Goal: Task Accomplishment & Management: Manage account settings

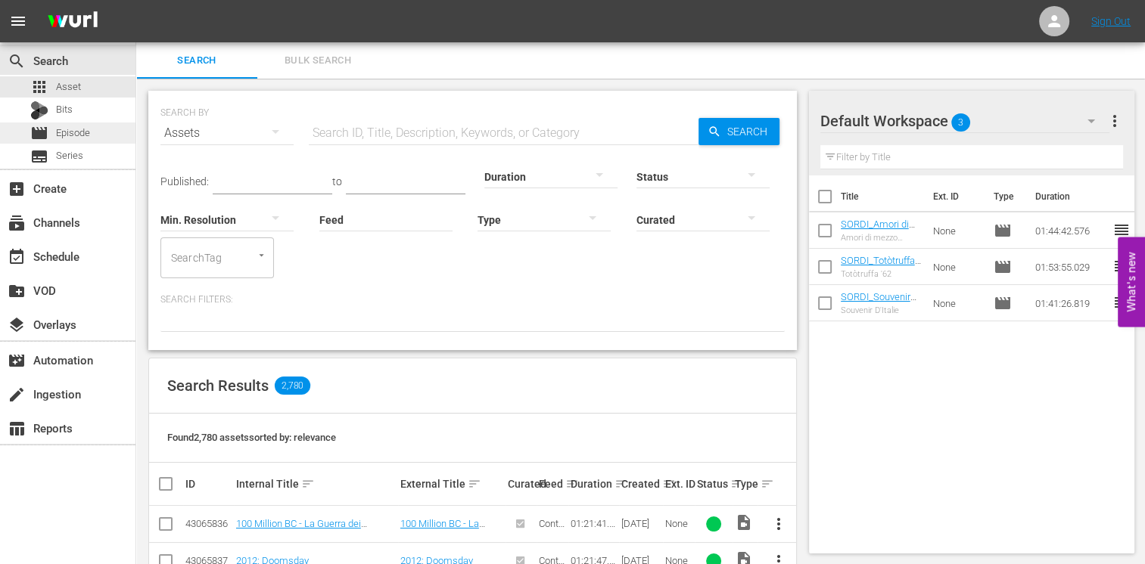
click at [96, 140] on div "movie Episode" at bounding box center [67, 133] width 135 height 21
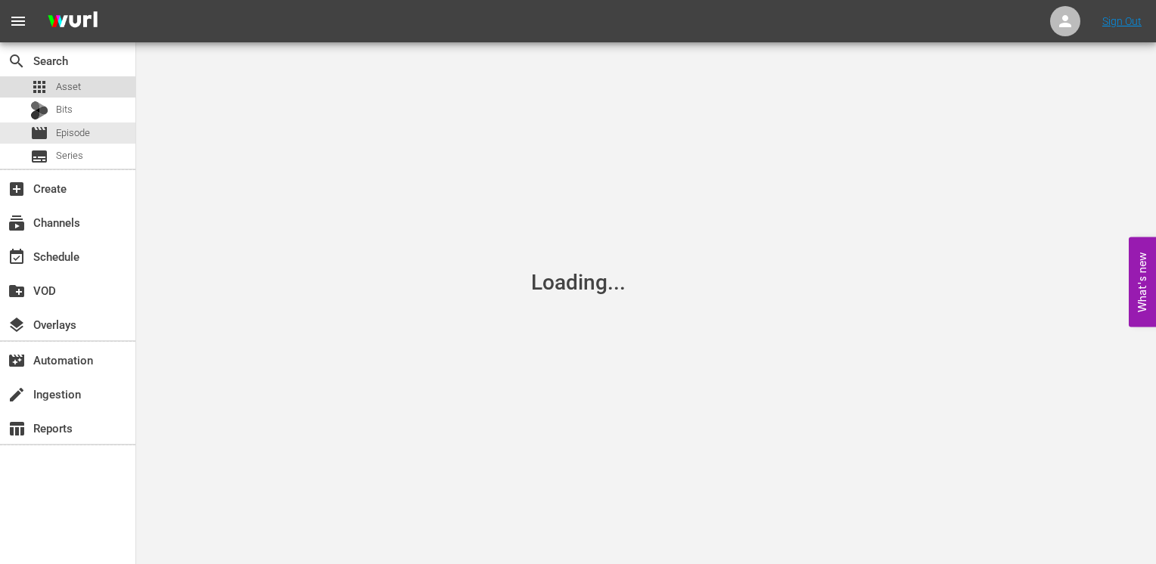
click at [92, 93] on div "apps Asset" at bounding box center [67, 86] width 135 height 21
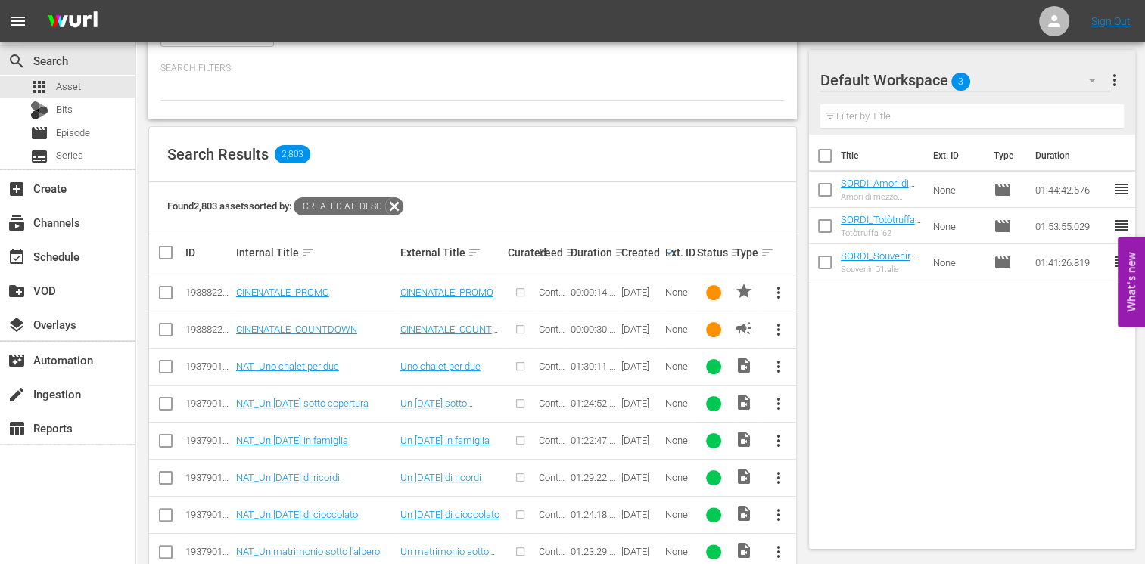
scroll to position [383, 0]
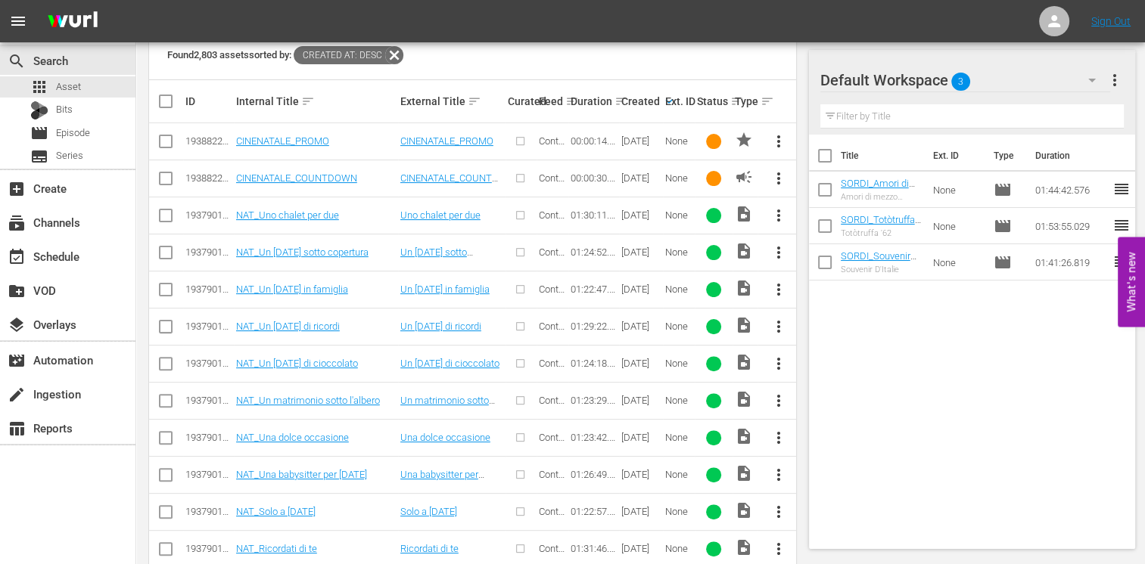
click at [835, 160] on input "checkbox" at bounding box center [825, 159] width 32 height 32
checkbox input "true"
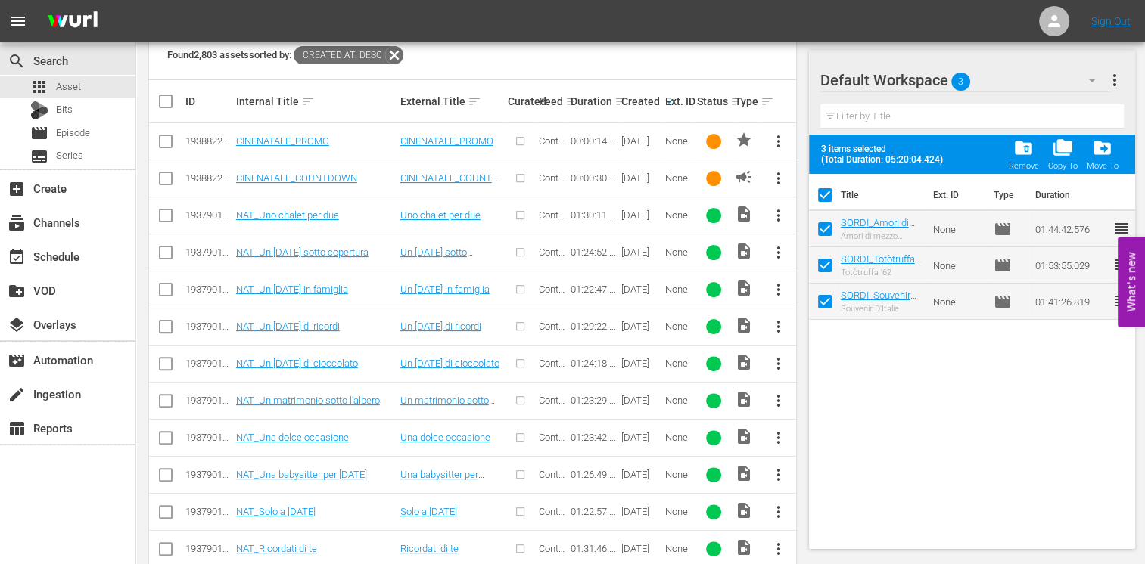
click at [1021, 153] on span "folder_delete" at bounding box center [1023, 148] width 20 height 20
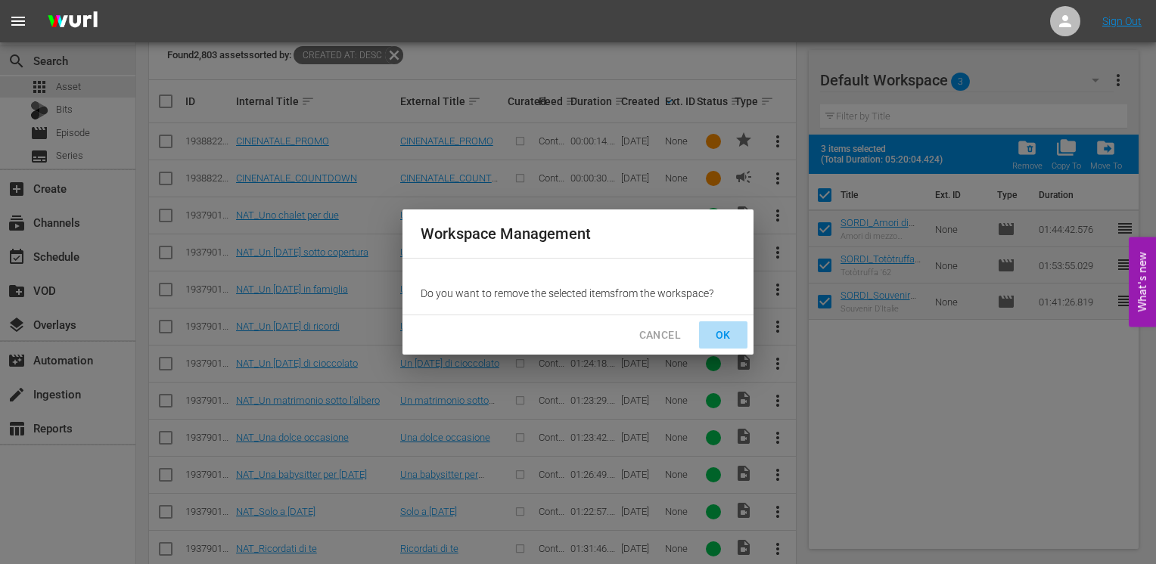
click at [716, 333] on span "OK" at bounding box center [723, 335] width 24 height 19
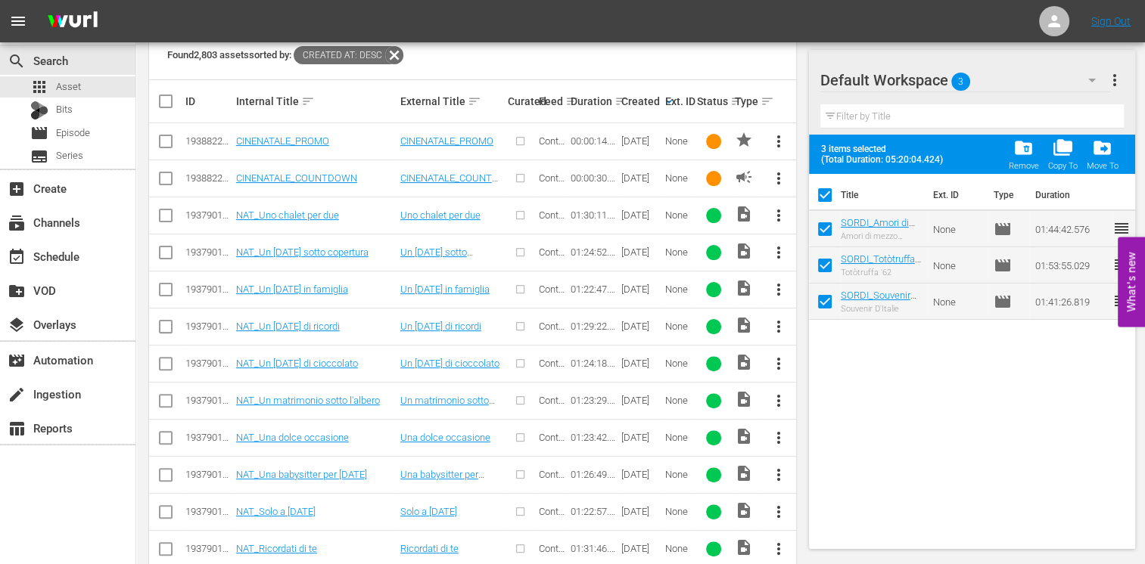
checkbox input "false"
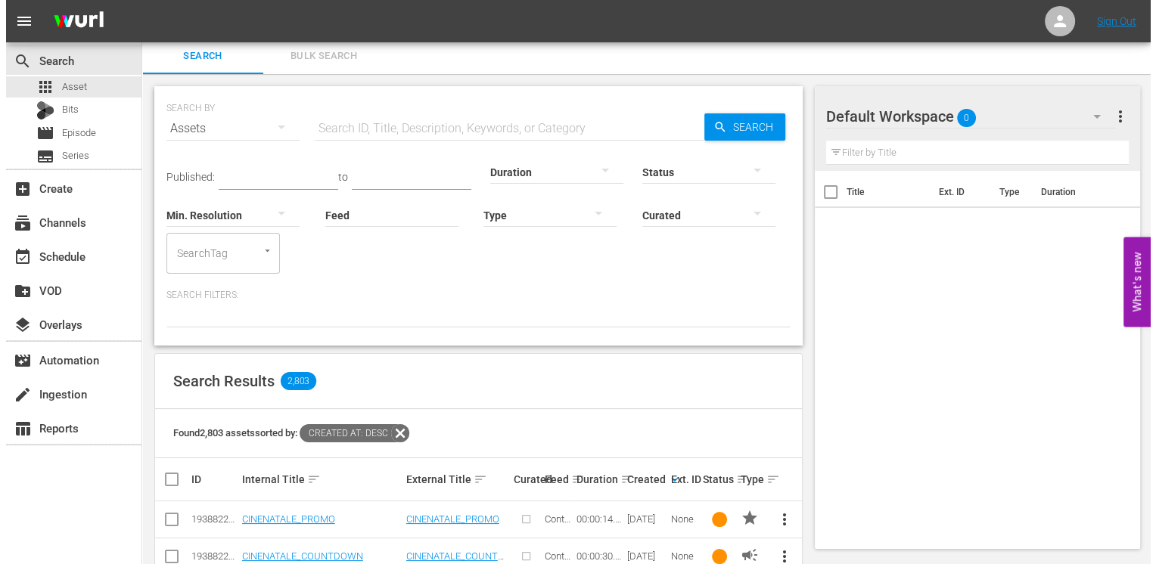
scroll to position [0, 0]
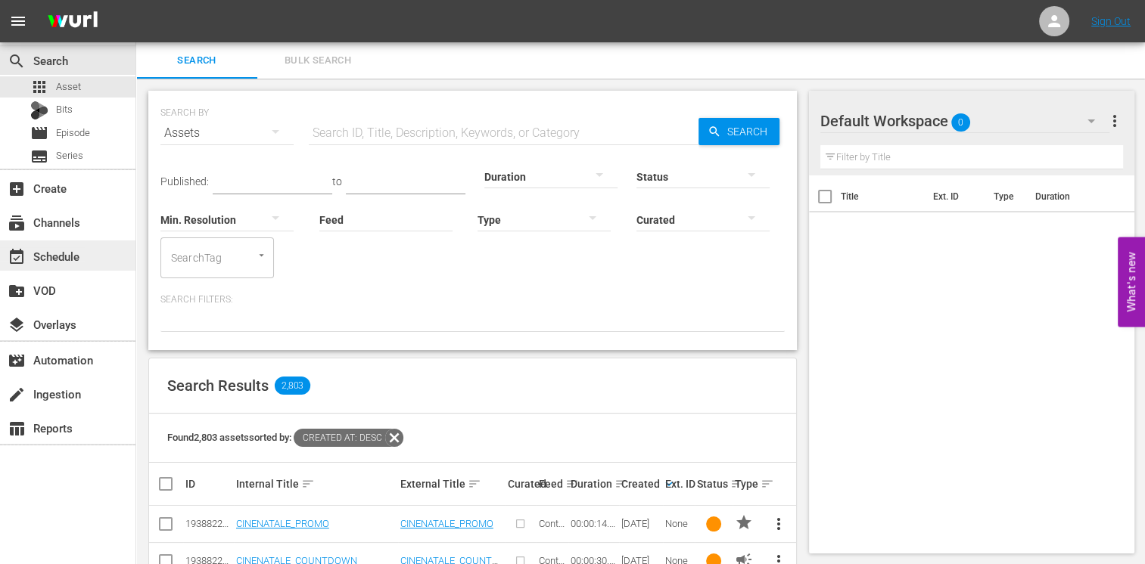
click at [81, 260] on div "event_available Schedule" at bounding box center [42, 254] width 85 height 14
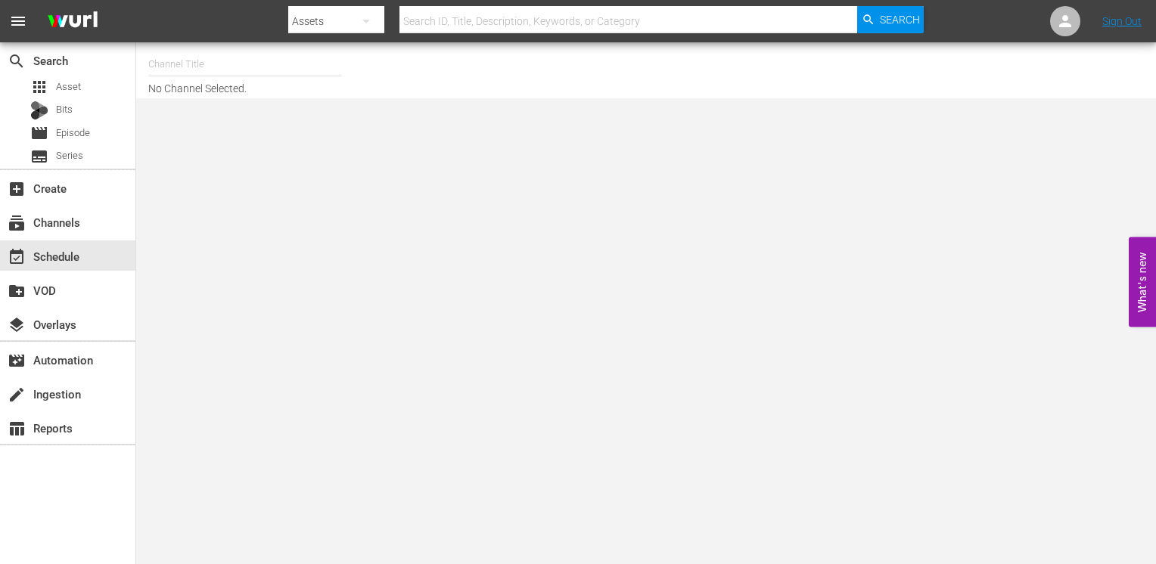
click at [221, 67] on input "text" at bounding box center [245, 64] width 194 height 36
type input "p"
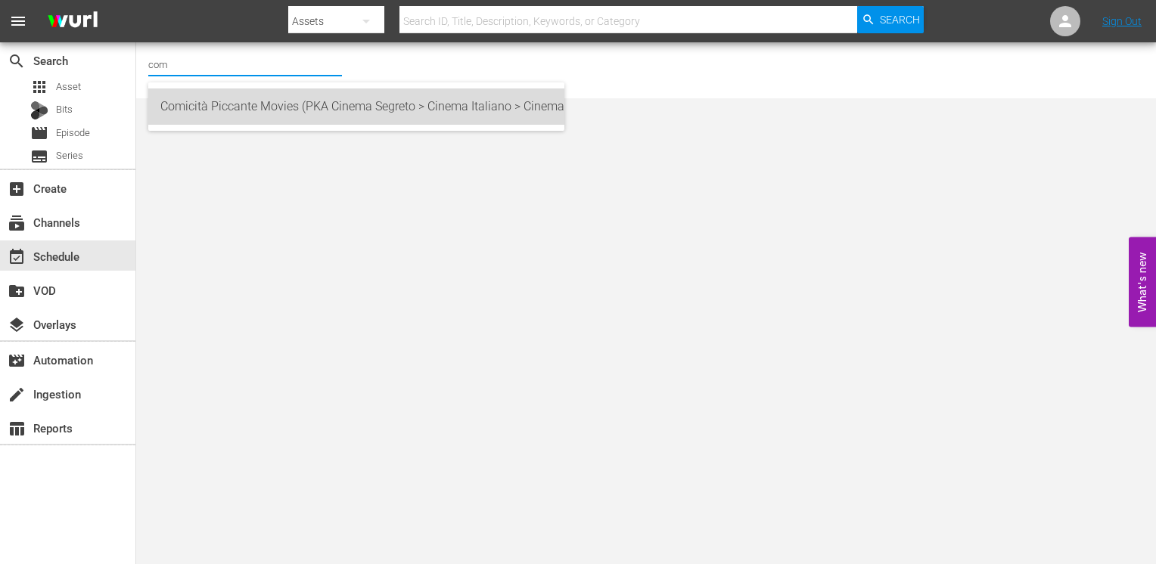
click at [206, 107] on div "Comicità Piccante Movies (PKA Cinema Segreto > Cinema Italiano > Cinema Polizio…" at bounding box center [356, 107] width 392 height 36
type input "Comicità Piccante Movies (PKA Cinema Segreto > Cinema Italiano > Cinema Polizio…"
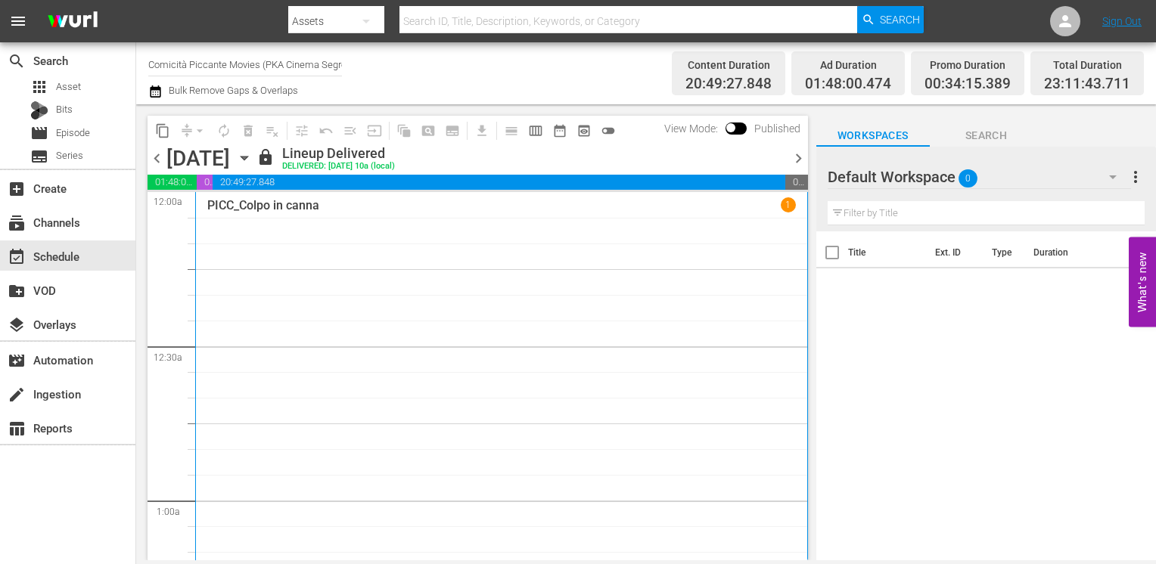
click at [794, 158] on span "chevron_right" at bounding box center [798, 158] width 19 height 19
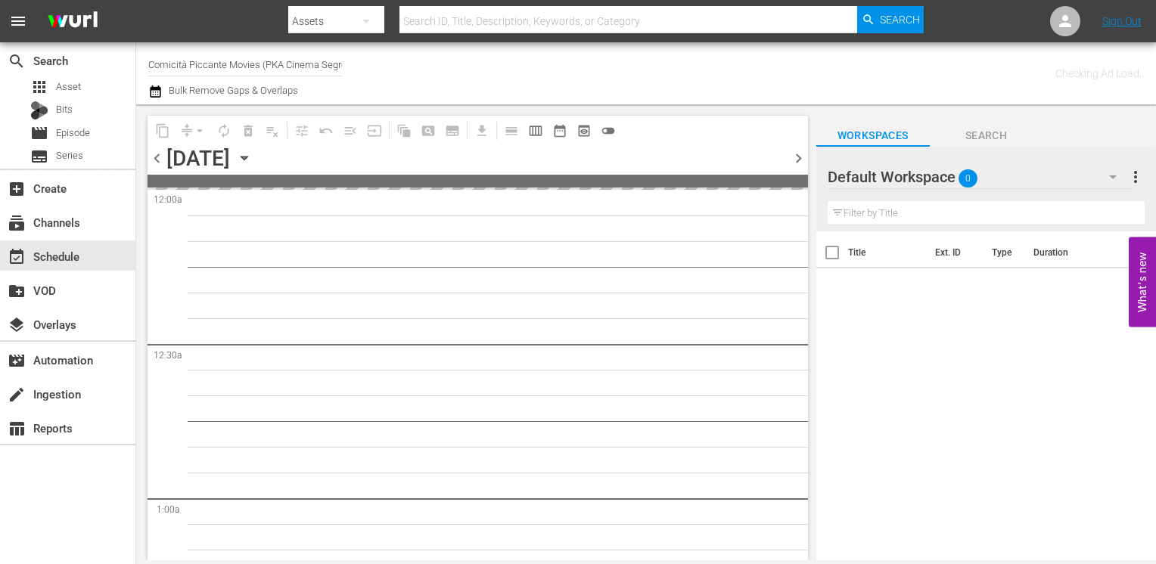
click at [794, 158] on span "chevron_right" at bounding box center [798, 158] width 19 height 19
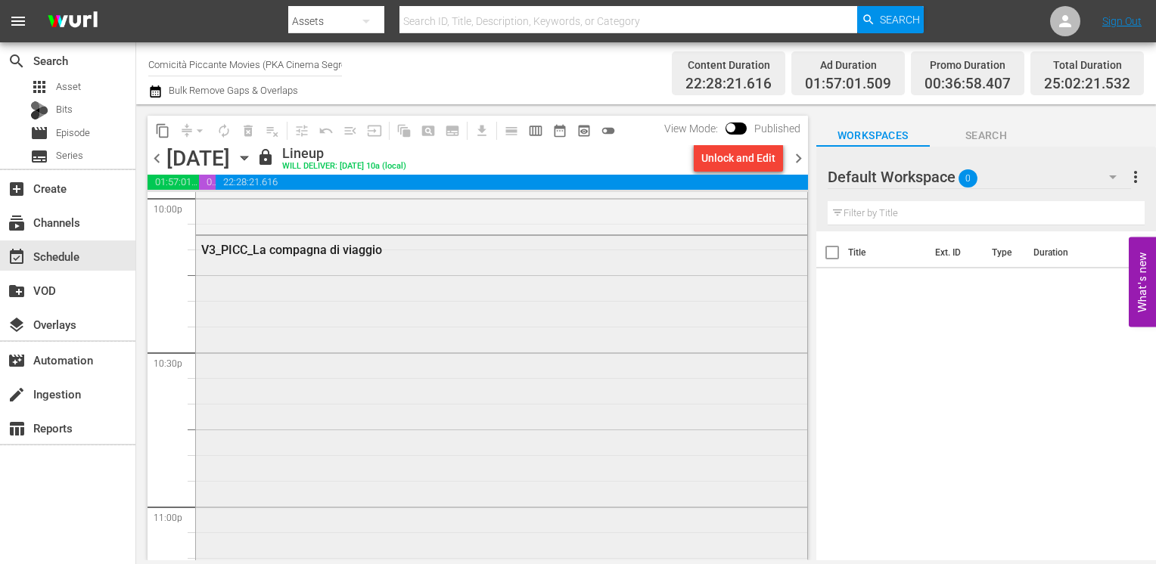
scroll to position [6407, 0]
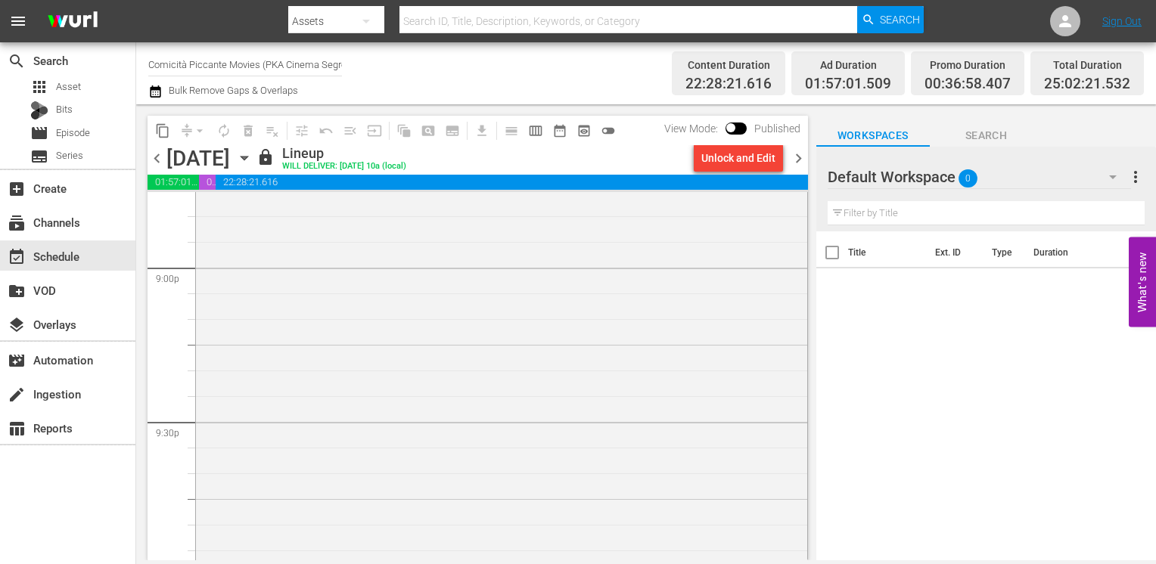
click at [800, 159] on span "chevron_right" at bounding box center [798, 158] width 19 height 19
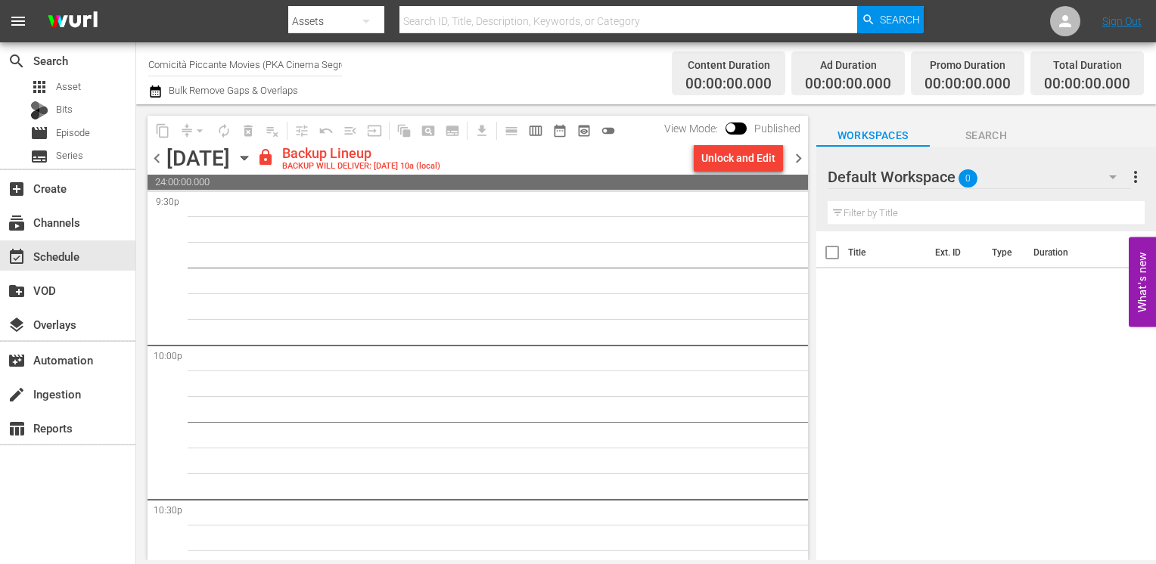
scroll to position [6612, 0]
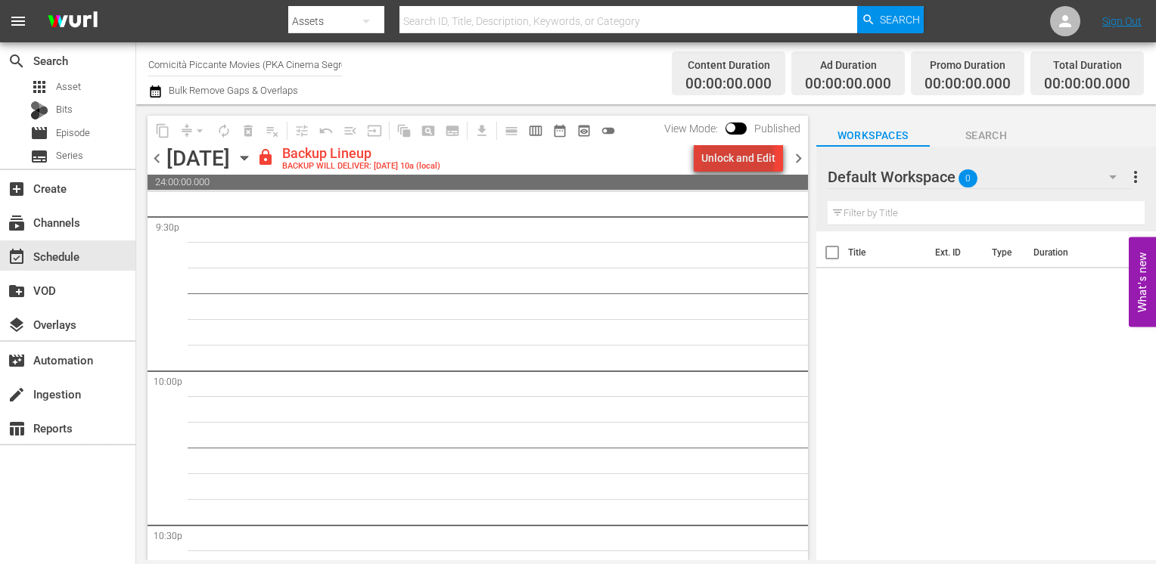
click at [741, 160] on div "Unlock and Edit" at bounding box center [738, 158] width 74 height 27
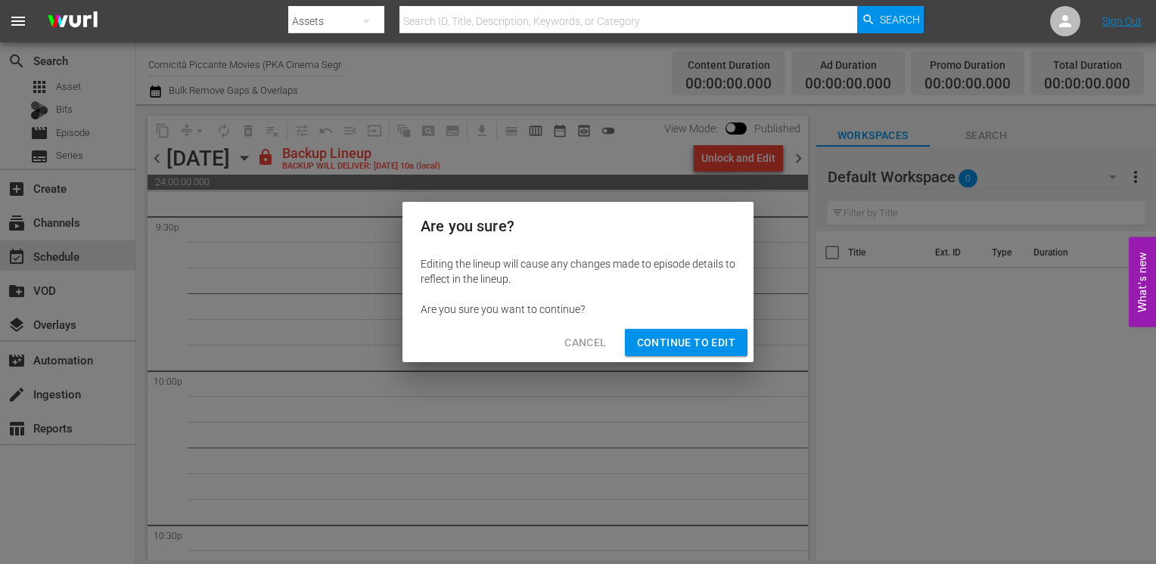
click at [688, 332] on button "Continue to Edit" at bounding box center [686, 343] width 123 height 28
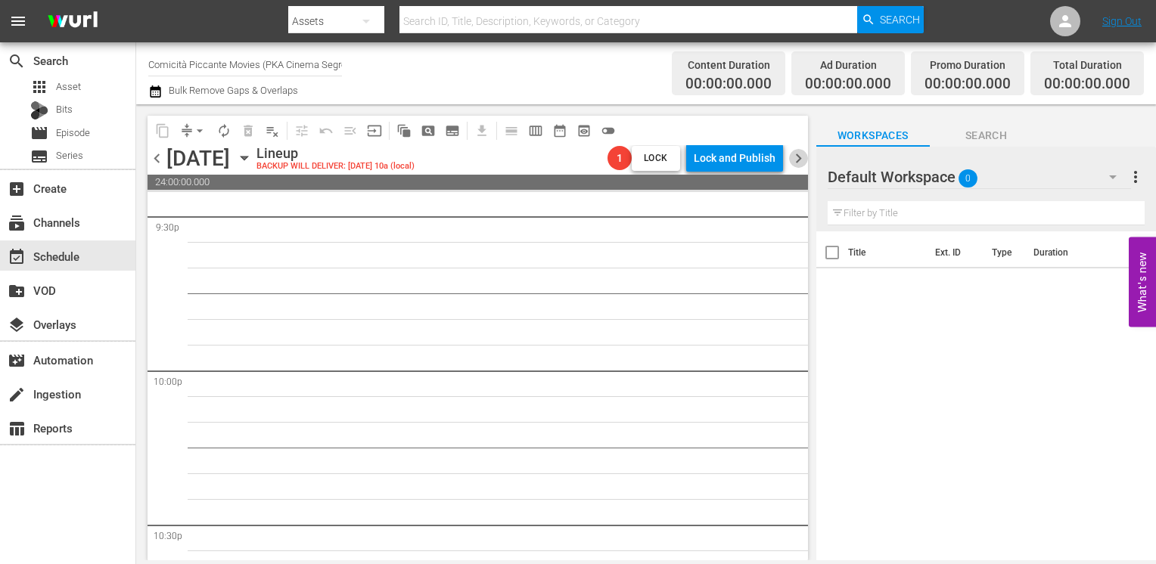
click at [802, 162] on span "chevron_right" at bounding box center [798, 158] width 19 height 19
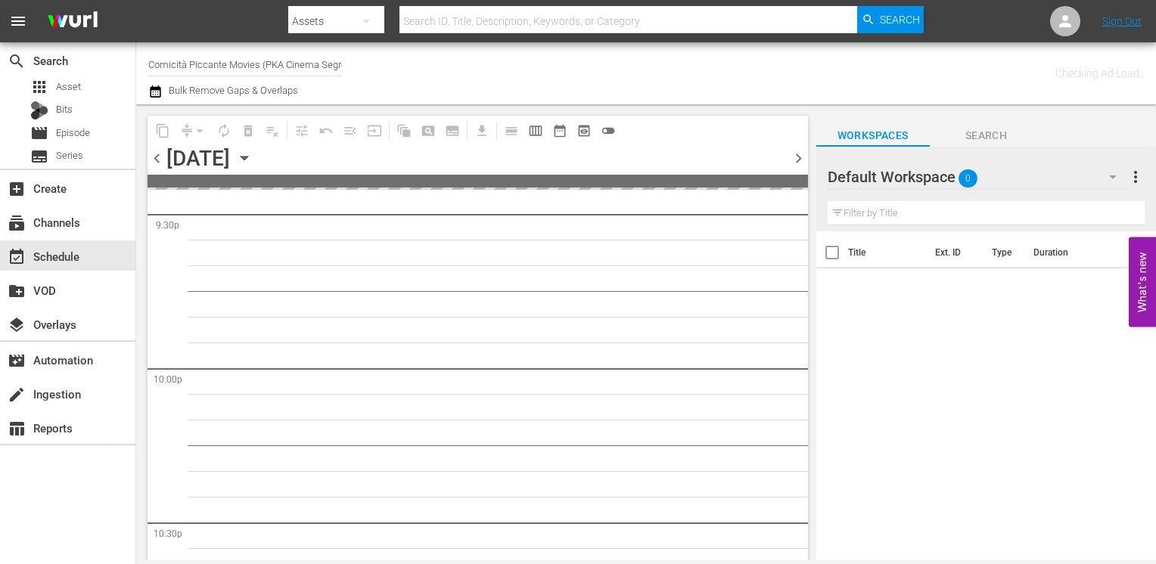
scroll to position [6638, 0]
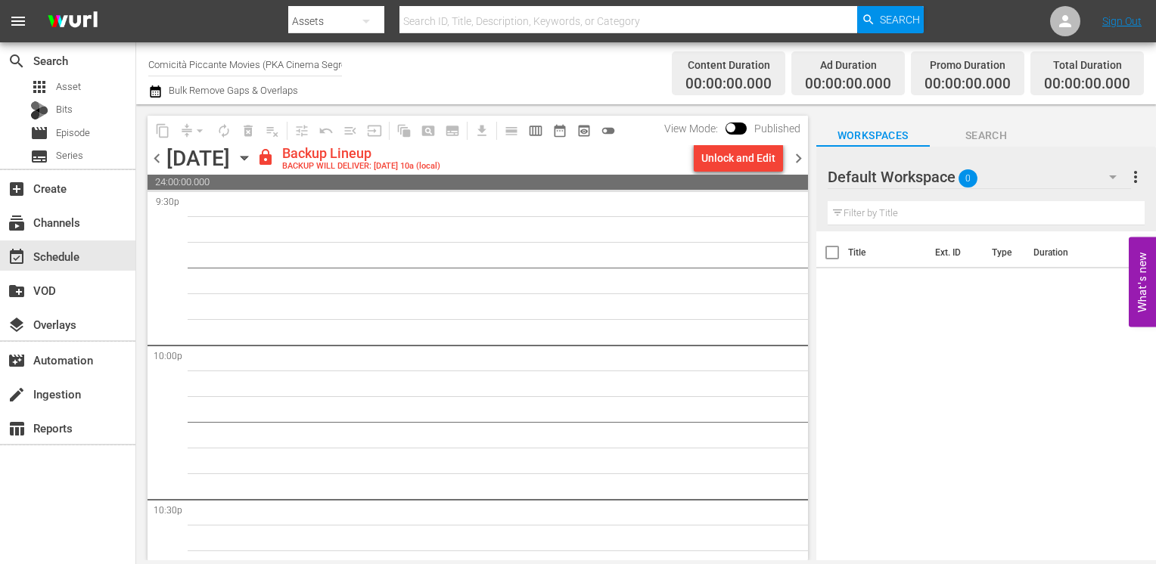
click at [742, 168] on div "Unlock and Edit" at bounding box center [738, 158] width 74 height 27
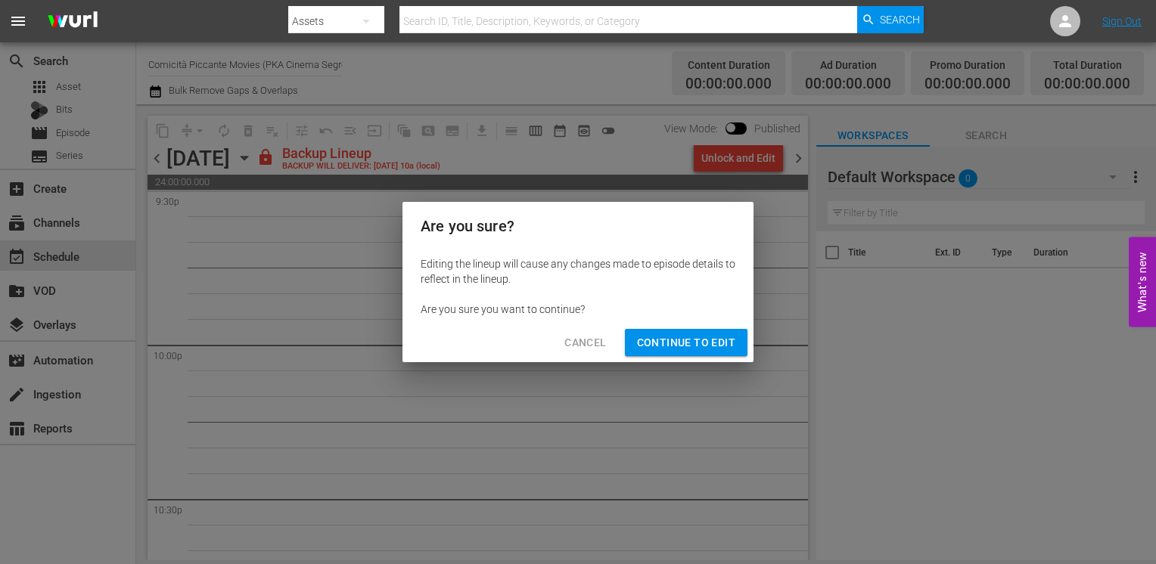
click at [663, 352] on span "Continue to Edit" at bounding box center [686, 343] width 98 height 19
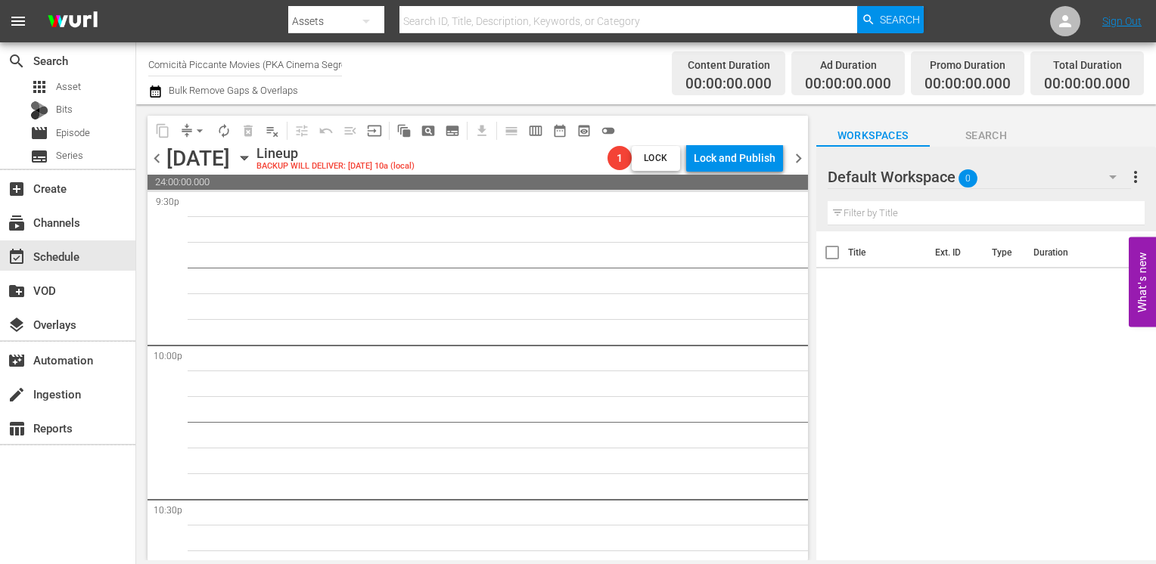
click at [789, 156] on span "chevron_right" at bounding box center [798, 158] width 19 height 19
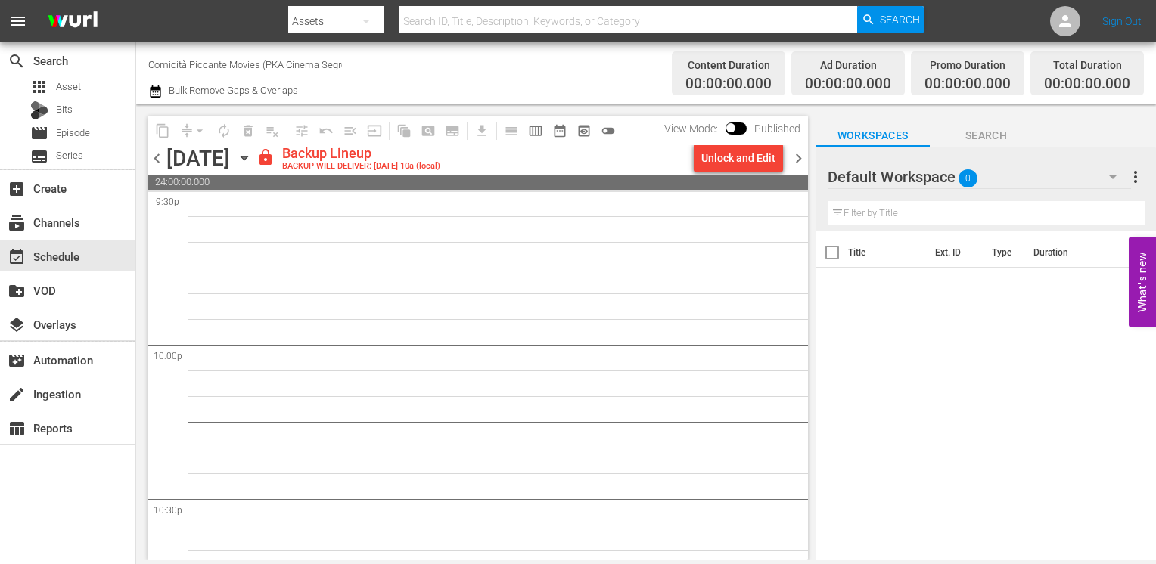
click at [721, 164] on div "Unlock and Edit" at bounding box center [738, 158] width 74 height 27
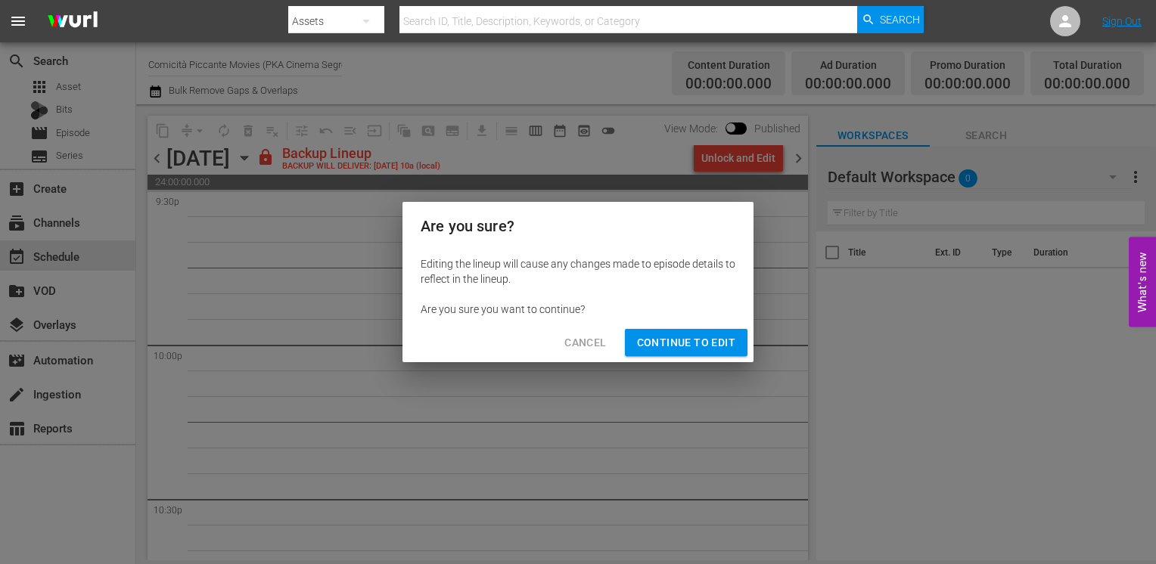
click at [695, 339] on span "Continue to Edit" at bounding box center [686, 343] width 98 height 19
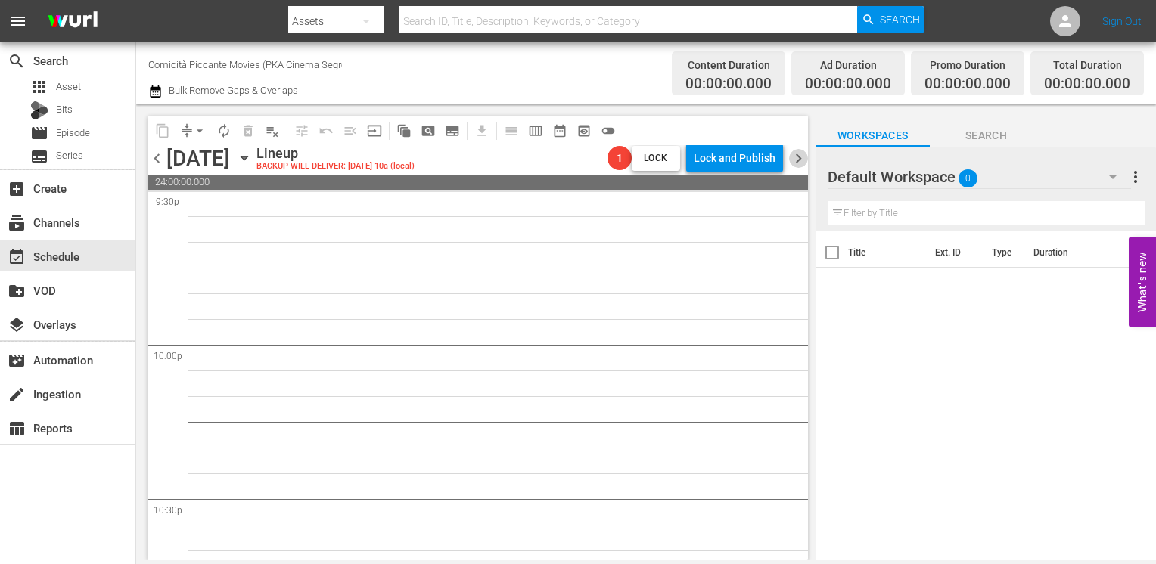
click at [798, 152] on span "chevron_right" at bounding box center [798, 158] width 19 height 19
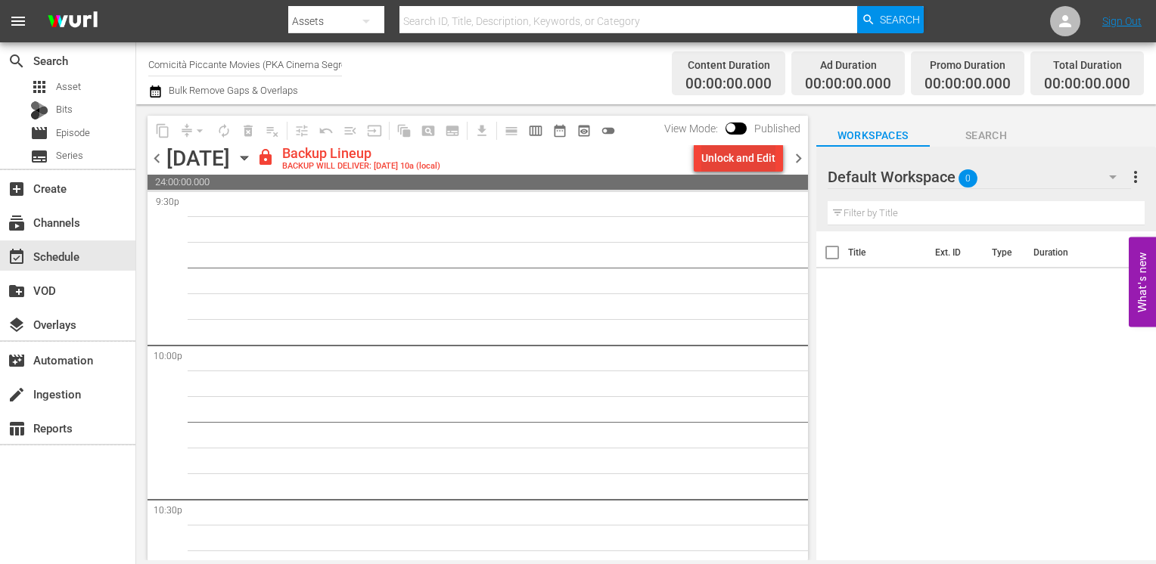
click at [737, 161] on div "Unlock and Edit" at bounding box center [738, 158] width 74 height 27
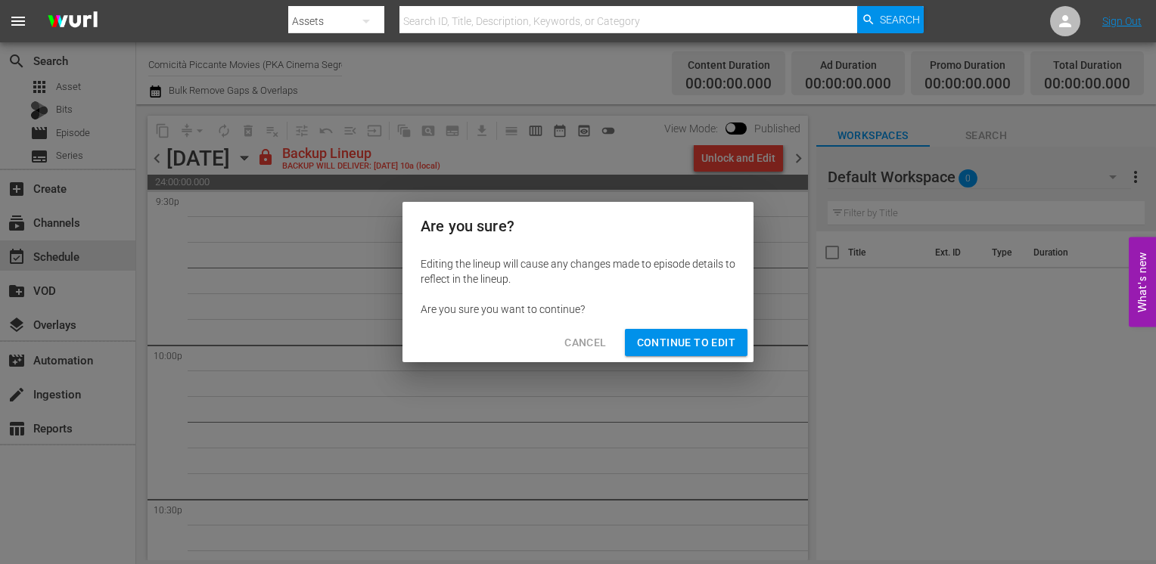
click at [698, 337] on span "Continue to Edit" at bounding box center [686, 343] width 98 height 19
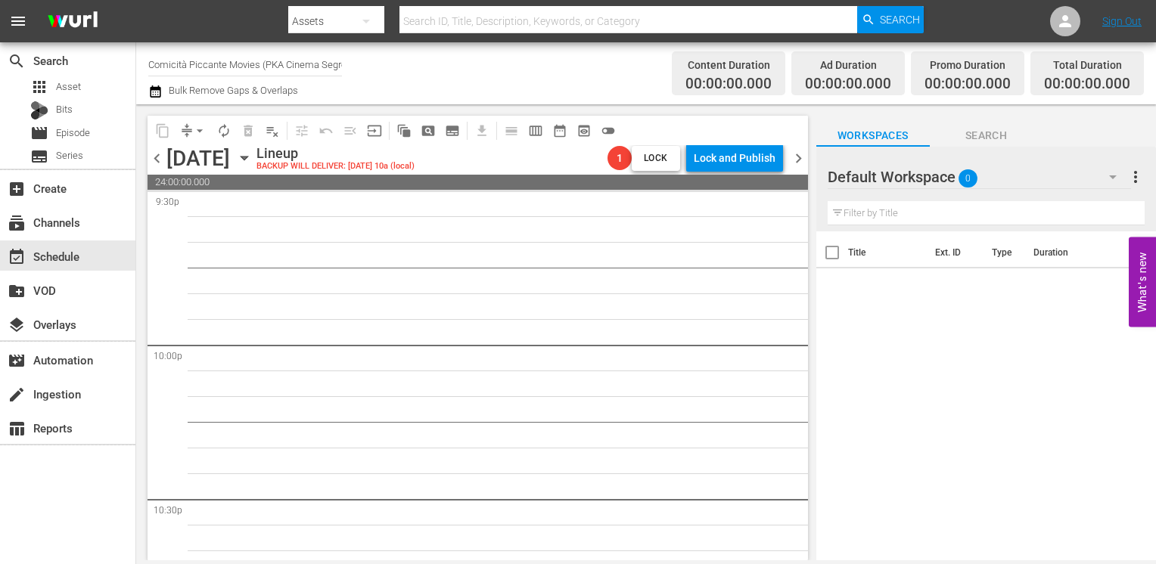
click at [797, 161] on span "chevron_right" at bounding box center [798, 158] width 19 height 19
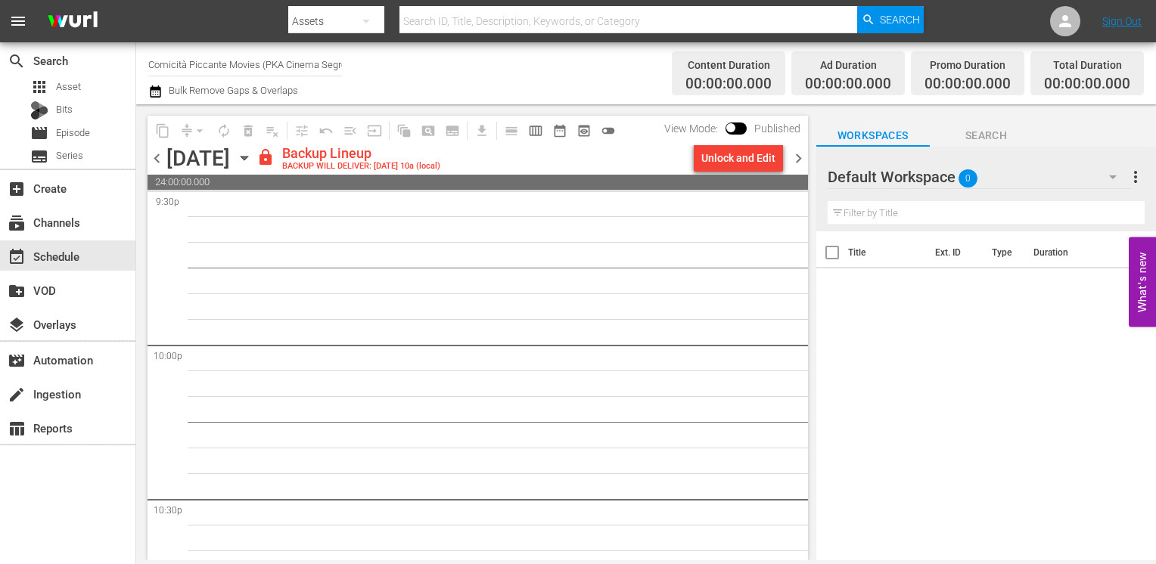
click at [723, 161] on div "Unlock and Edit" at bounding box center [738, 158] width 74 height 27
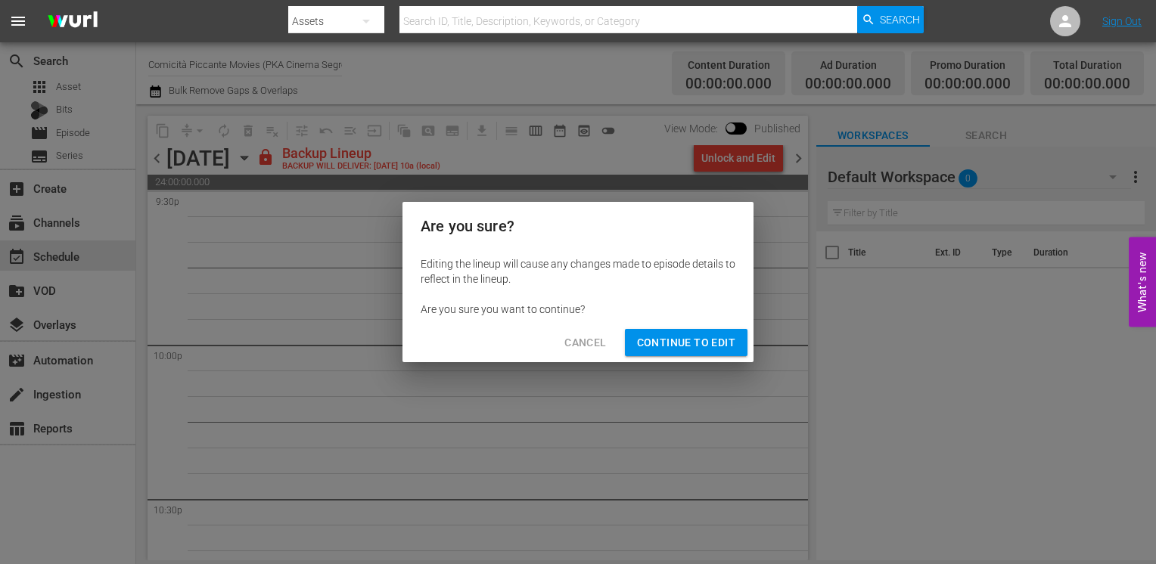
drag, startPoint x: 707, startPoint y: 339, endPoint x: 723, endPoint y: 329, distance: 18.0
click at [708, 339] on span "Continue to Edit" at bounding box center [686, 343] width 98 height 19
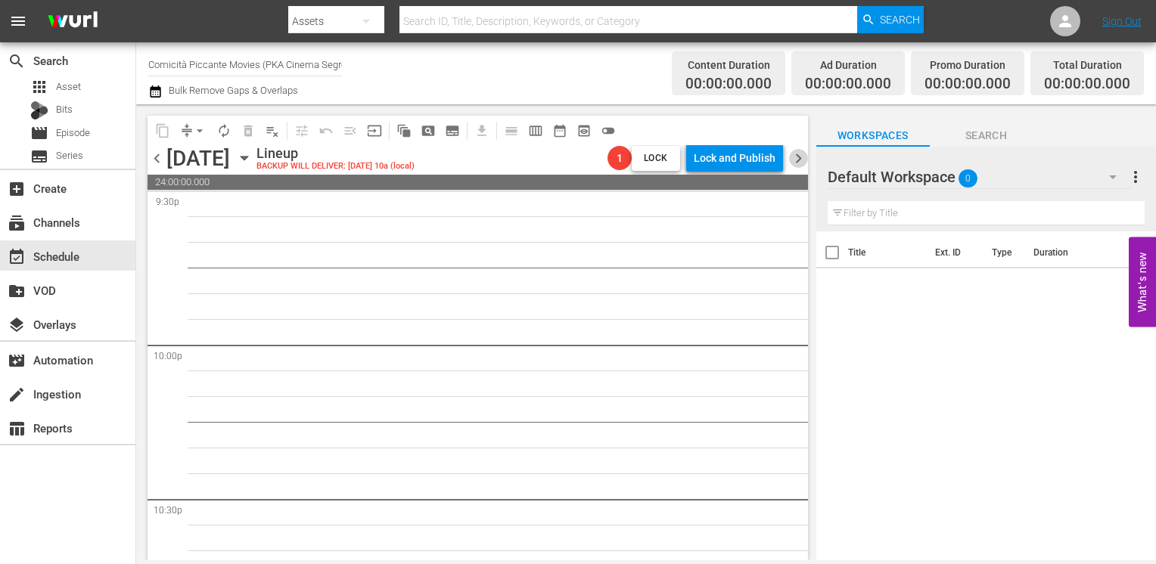
click at [794, 163] on span "chevron_right" at bounding box center [798, 158] width 19 height 19
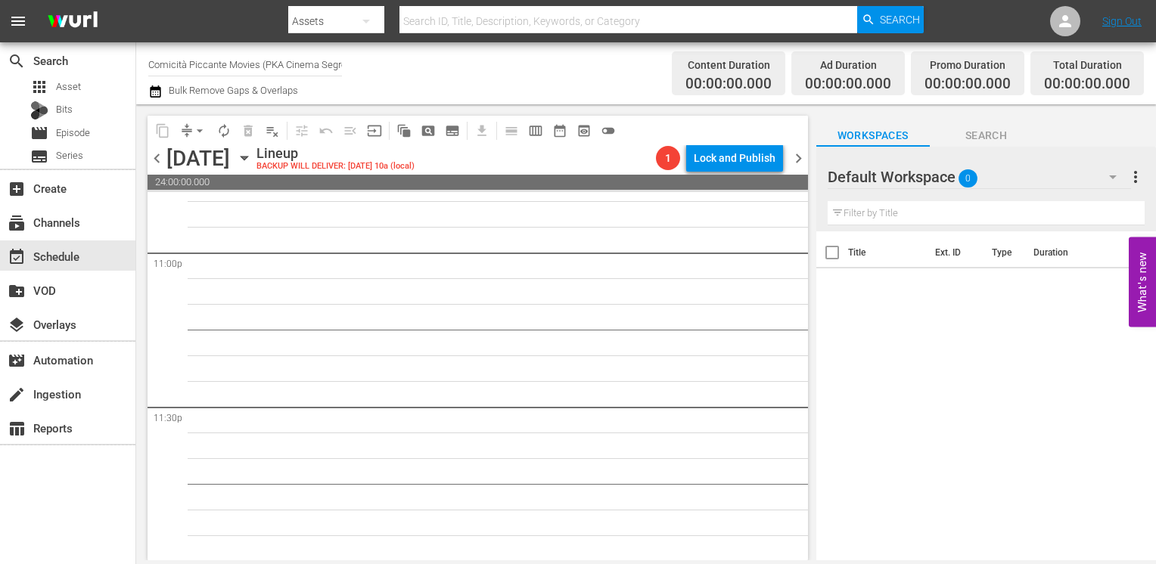
click at [160, 155] on span "chevron_left" at bounding box center [157, 158] width 19 height 19
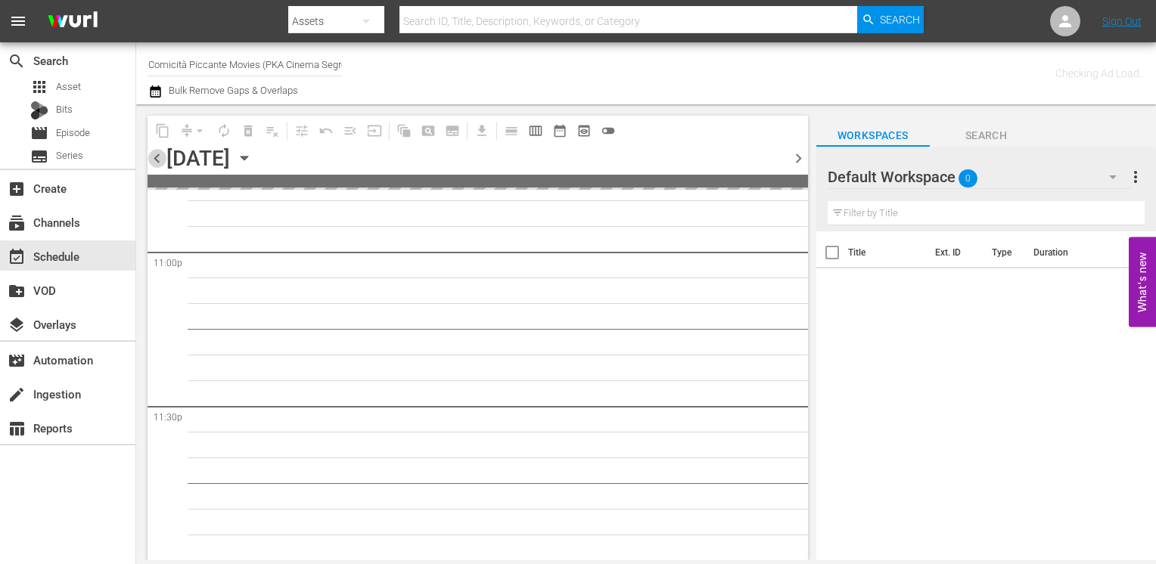
click at [160, 155] on span "chevron_left" at bounding box center [157, 158] width 19 height 19
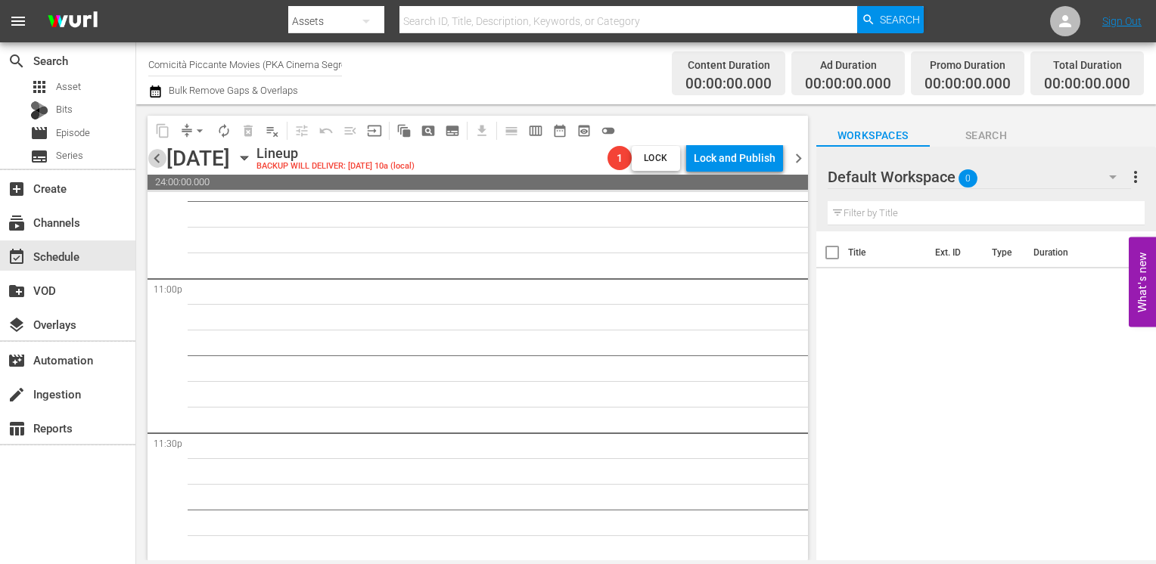
click at [160, 155] on span "chevron_left" at bounding box center [157, 158] width 19 height 19
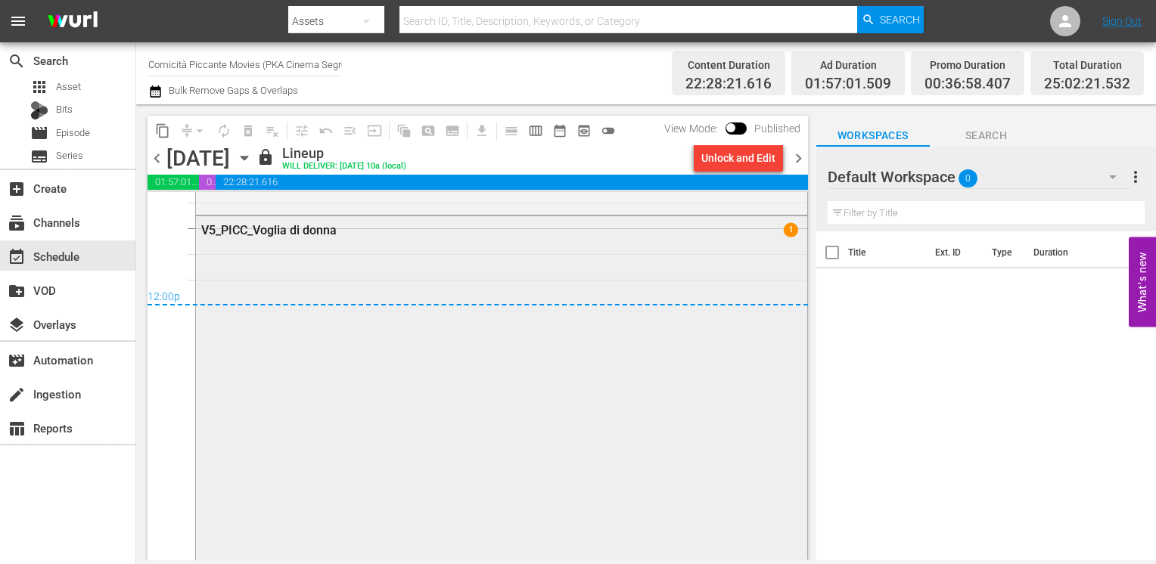
scroll to position [7088, 0]
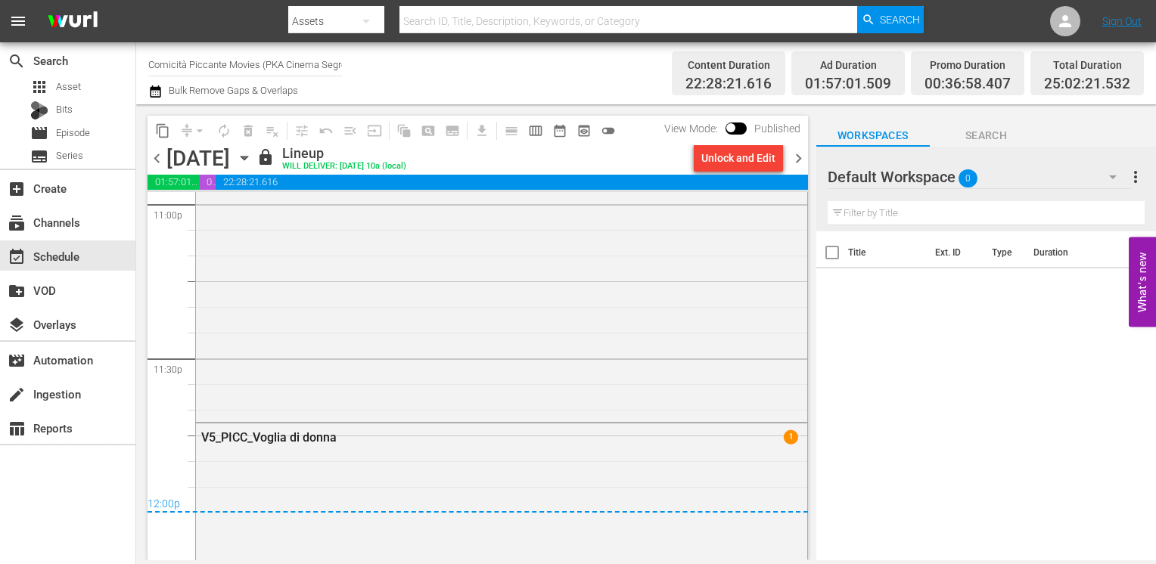
click at [799, 157] on span "chevron_right" at bounding box center [798, 158] width 19 height 19
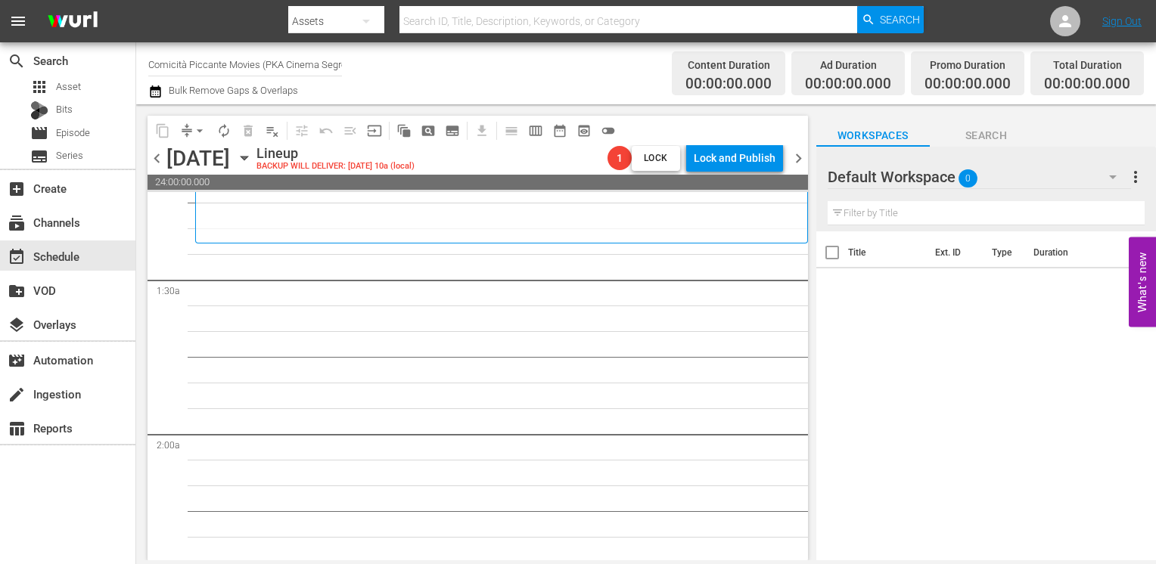
scroll to position [378, 0]
click at [162, 162] on span "chevron_left" at bounding box center [157, 158] width 19 height 19
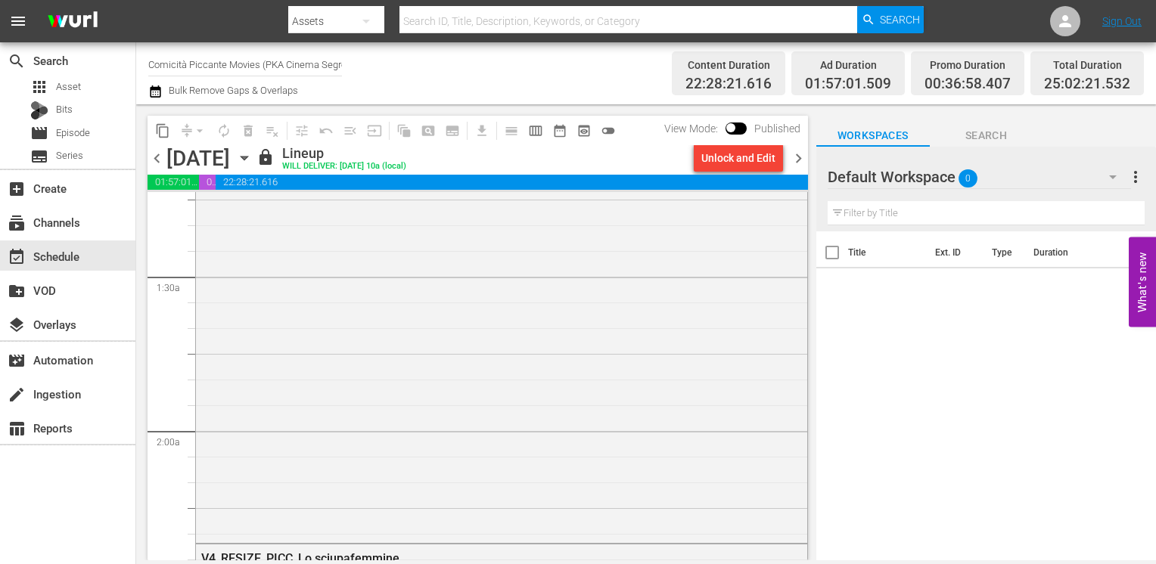
click at [796, 160] on span "chevron_right" at bounding box center [798, 158] width 19 height 19
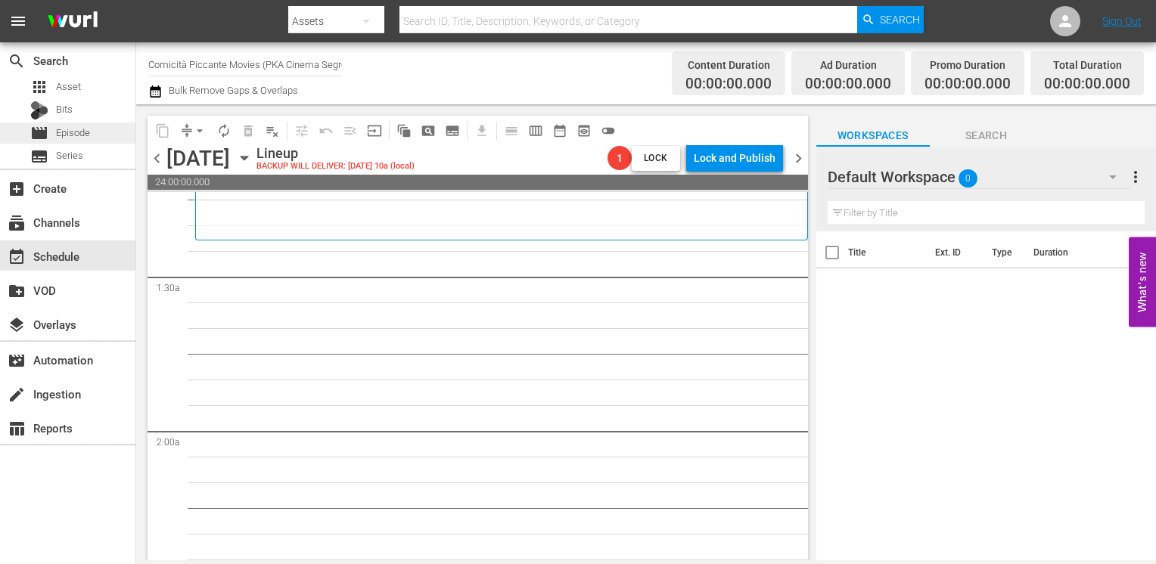
click at [85, 129] on span "Episode" at bounding box center [73, 133] width 34 height 15
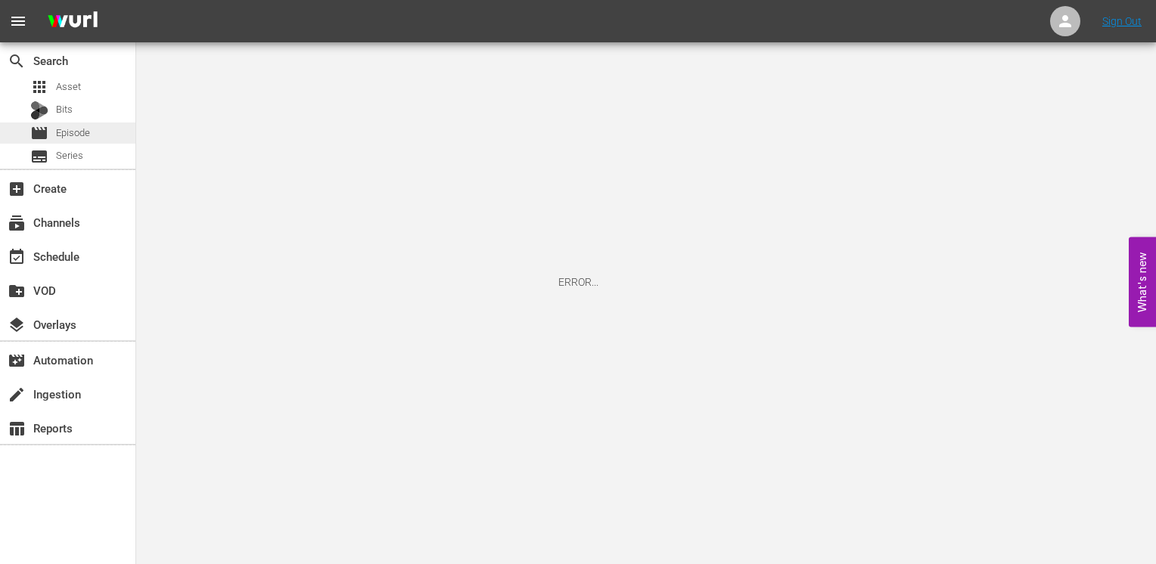
click at [81, 130] on span "Episode" at bounding box center [73, 133] width 34 height 15
click at [94, 88] on div "apps Asset" at bounding box center [67, 86] width 135 height 21
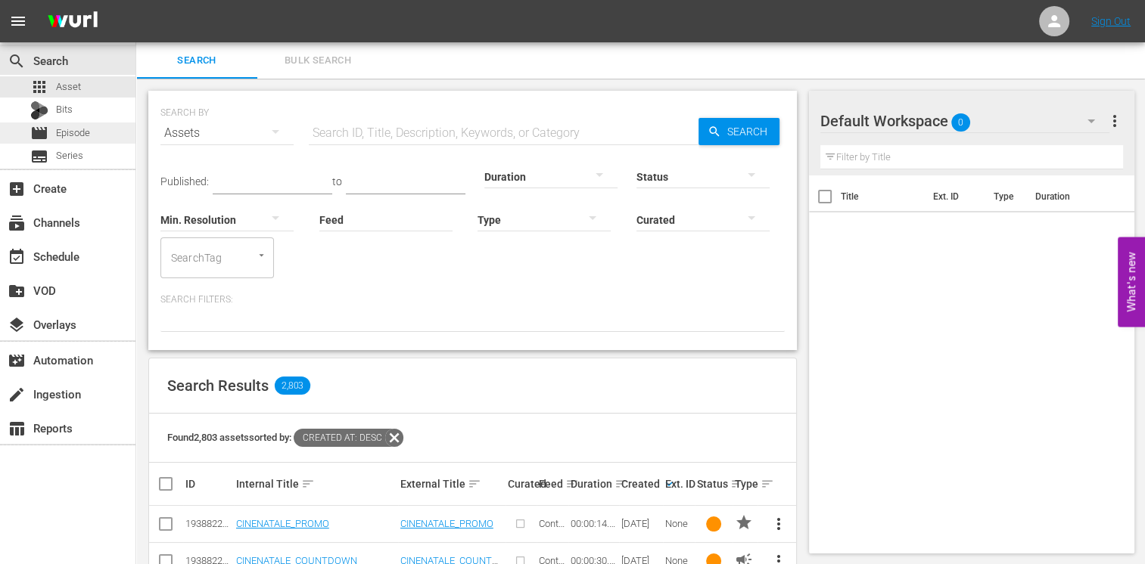
click at [78, 129] on span "Episode" at bounding box center [73, 133] width 34 height 15
